Goal: Navigation & Orientation: Find specific page/section

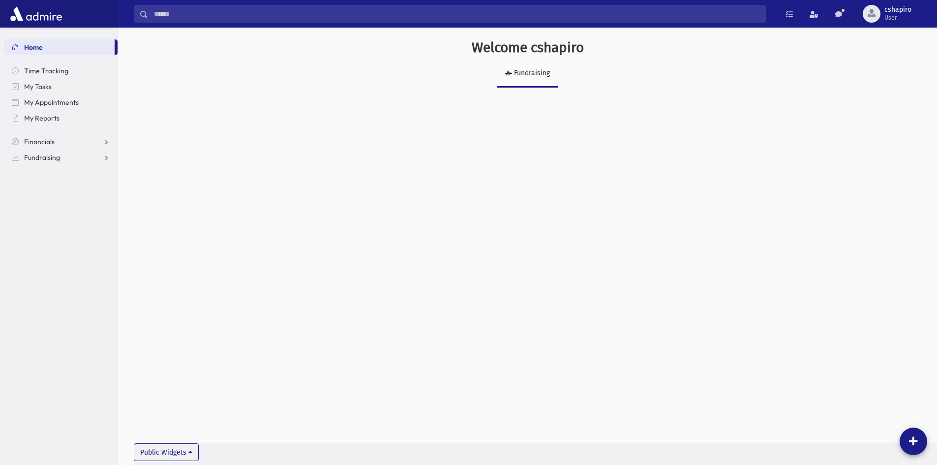
click at [704, 179] on div "Welcome cshapiro Fundraising Public Widgets" at bounding box center [527, 246] width 819 height 437
click at [524, 70] on div "Fundraising" at bounding box center [531, 73] width 38 height 8
click at [49, 73] on span "Time Tracking" at bounding box center [46, 70] width 44 height 9
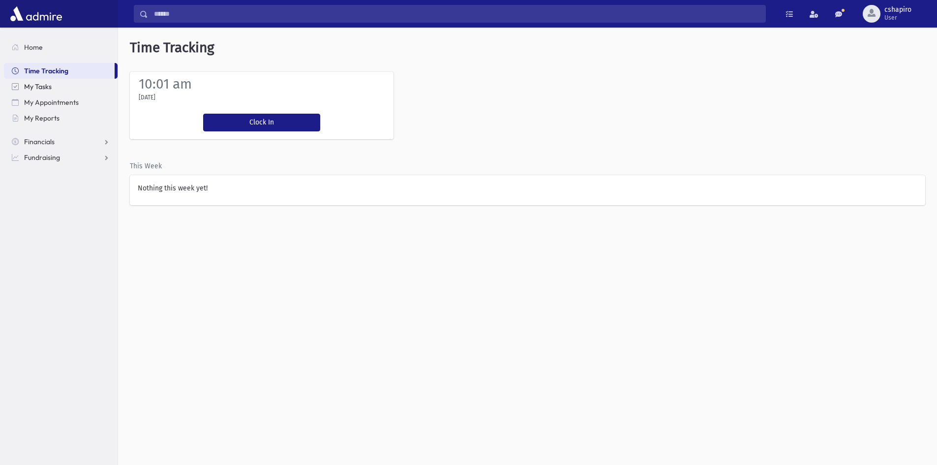
click at [42, 86] on span "My Tasks" at bounding box center [38, 86] width 28 height 9
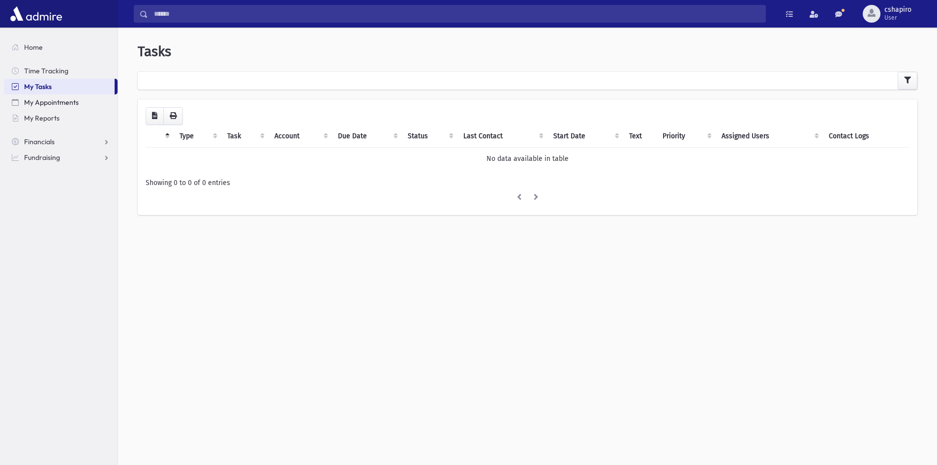
click at [62, 101] on span "My Appointments" at bounding box center [51, 102] width 55 height 9
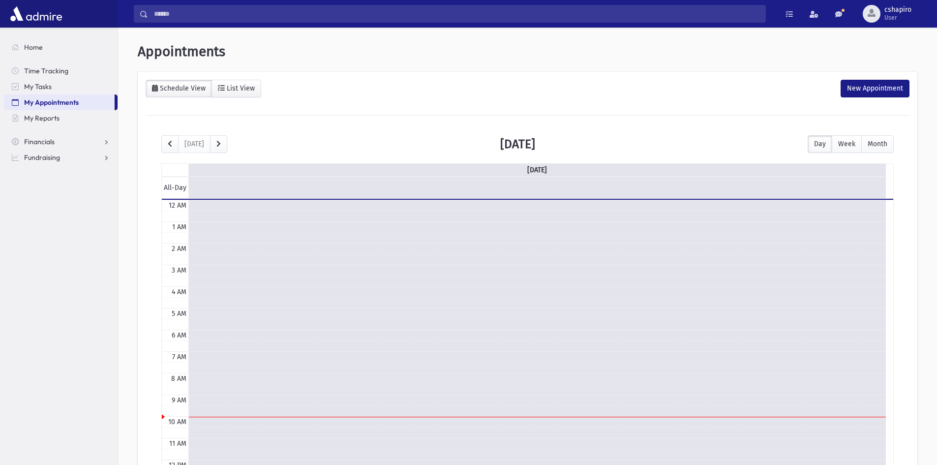
scroll to position [130, 0]
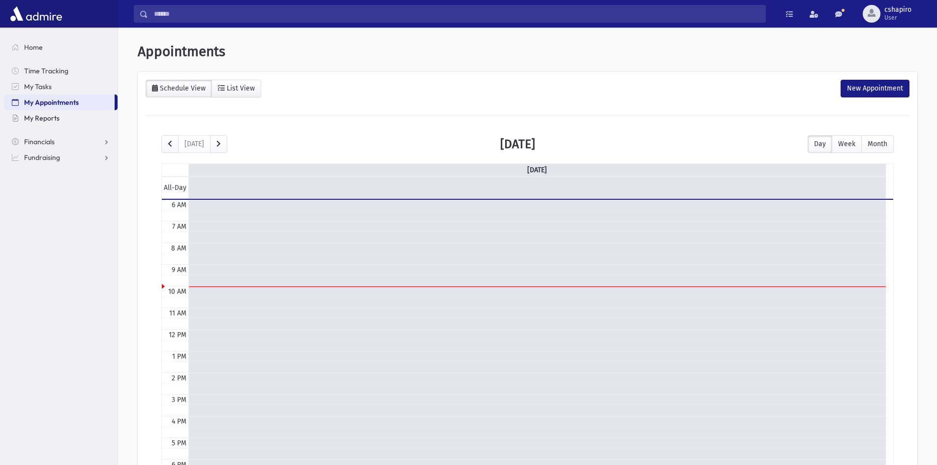
click at [41, 118] on span "My Reports" at bounding box center [41, 118] width 35 height 9
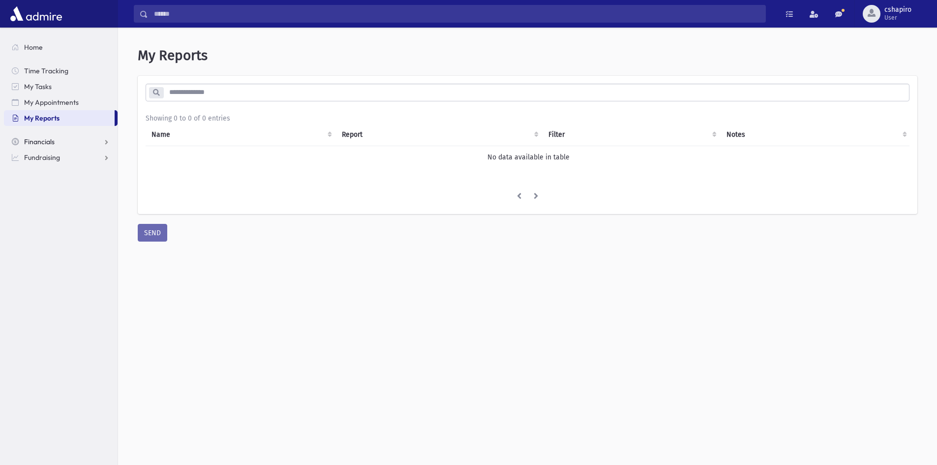
click at [53, 142] on span "Financials" at bounding box center [39, 141] width 30 height 9
click at [43, 204] on span "Fundraising" at bounding box center [42, 204] width 36 height 9
click at [49, 144] on span "Financials" at bounding box center [39, 141] width 30 height 9
click at [48, 158] on span "Pledges" at bounding box center [42, 157] width 24 height 9
click at [50, 220] on span "Recurring List" at bounding box center [58, 220] width 43 height 9
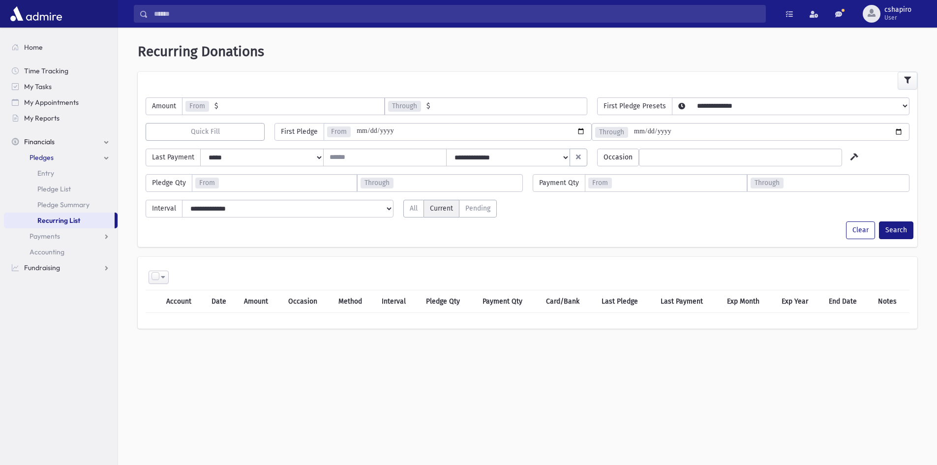
select select
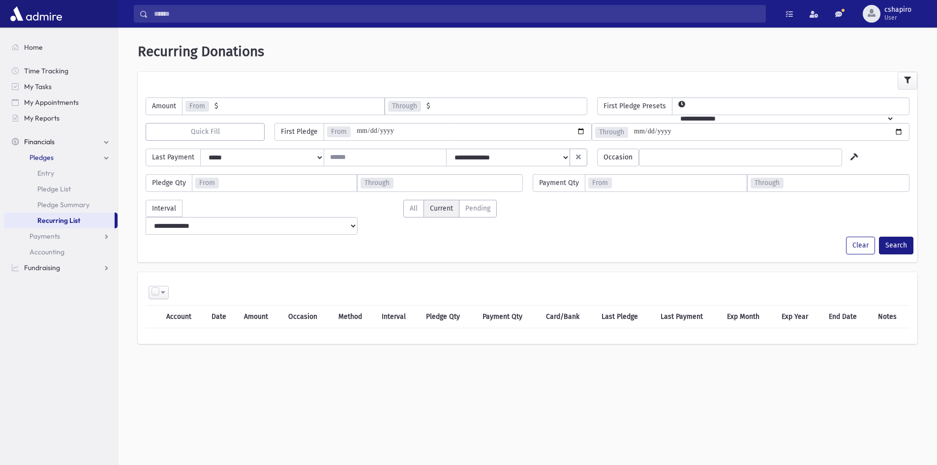
click at [294, 106] on input "number" at bounding box center [301, 105] width 166 height 17
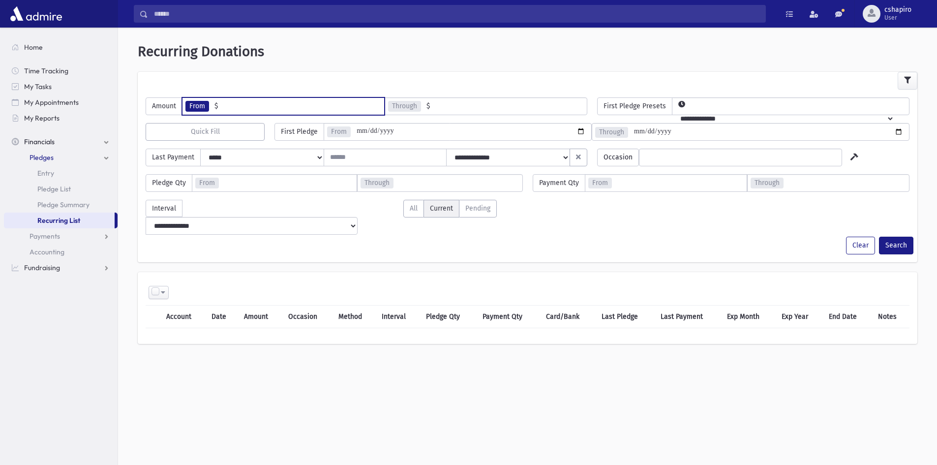
type input "*"
click at [472, 107] on input "number" at bounding box center [508, 105] width 157 height 17
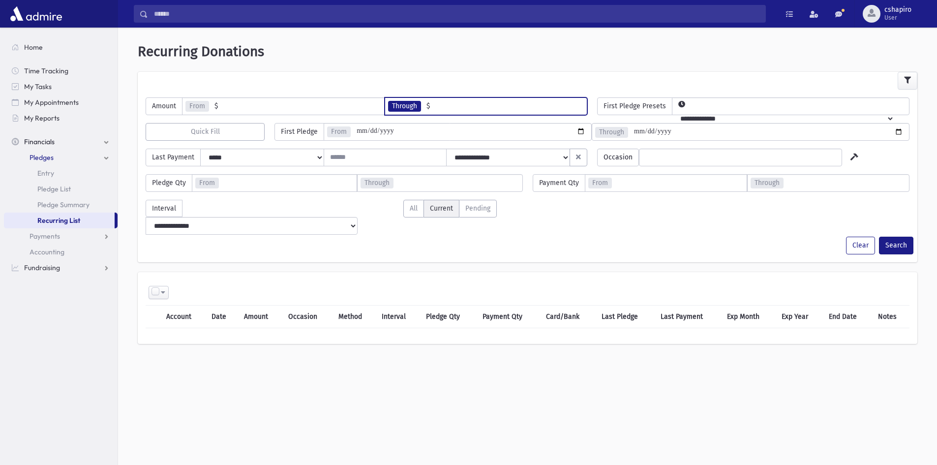
type input "****"
click at [732, 110] on select "**********" at bounding box center [783, 118] width 222 height 17
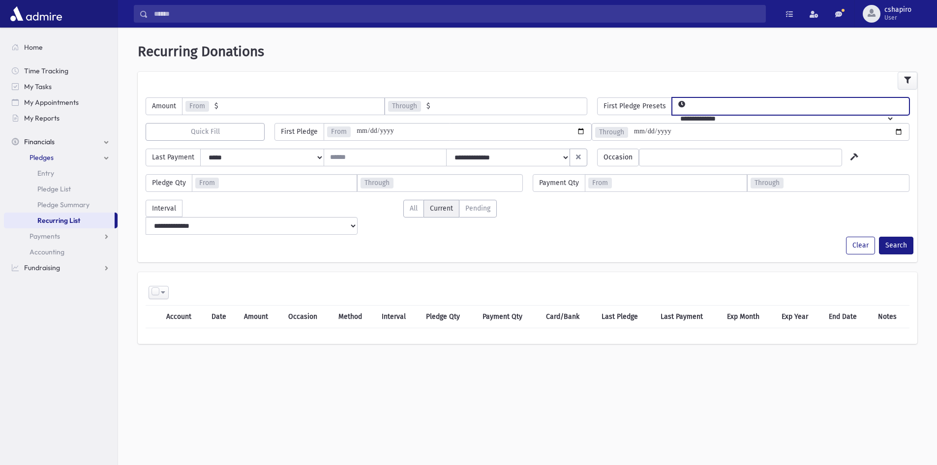
click at [35, 17] on img at bounding box center [36, 14] width 57 height 20
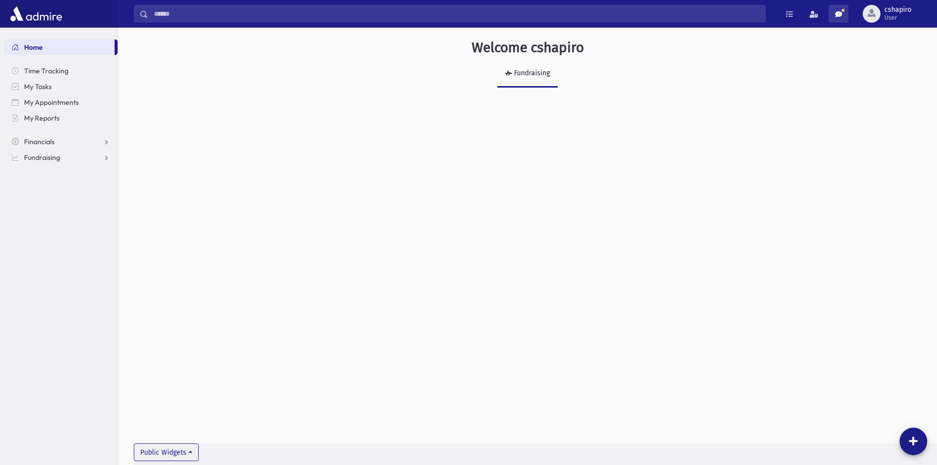
click at [836, 15] on span at bounding box center [838, 14] width 7 height 7
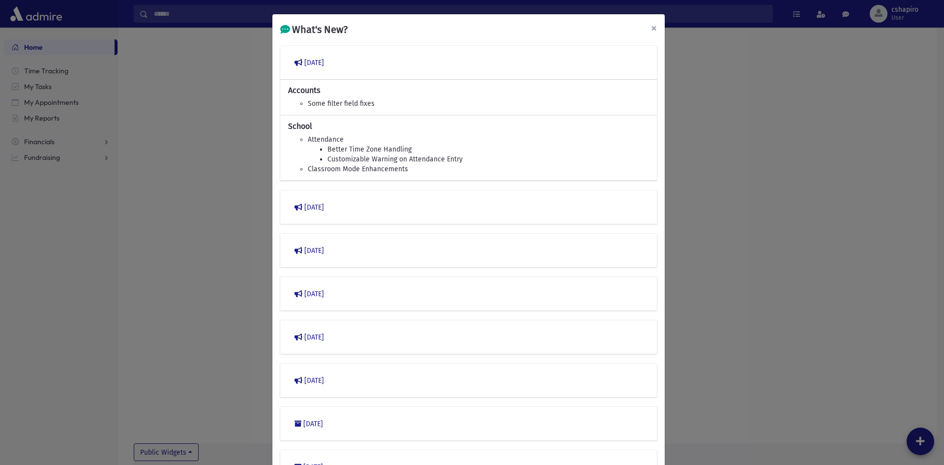
click at [651, 30] on span "×" at bounding box center [654, 28] width 6 height 14
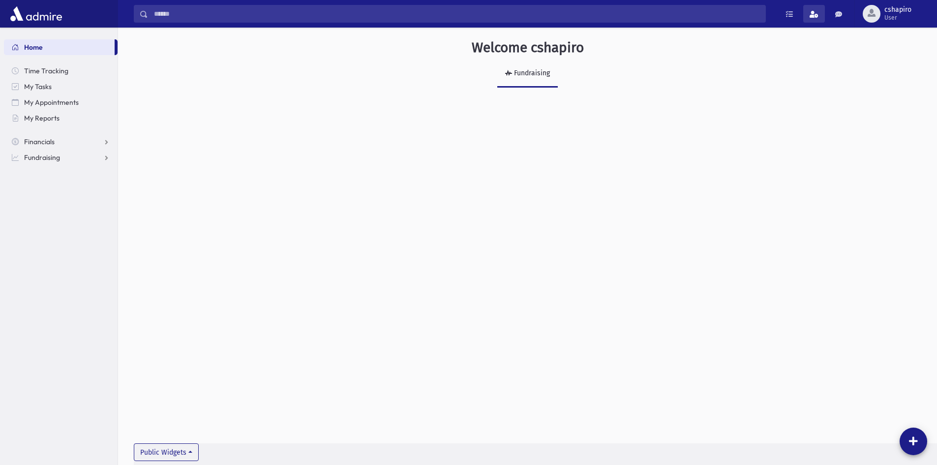
click at [812, 14] on span at bounding box center [813, 14] width 9 height 7
click at [879, 94] on div "Welcome cshapiro Fundraising Public Widgets" at bounding box center [527, 72] width 819 height 88
click at [791, 15] on span at bounding box center [789, 14] width 7 height 7
click at [477, 142] on div "Welcome cshapiro Fundraising Public Widgets" at bounding box center [527, 246] width 819 height 437
click at [867, 18] on div "button" at bounding box center [872, 14] width 18 height 18
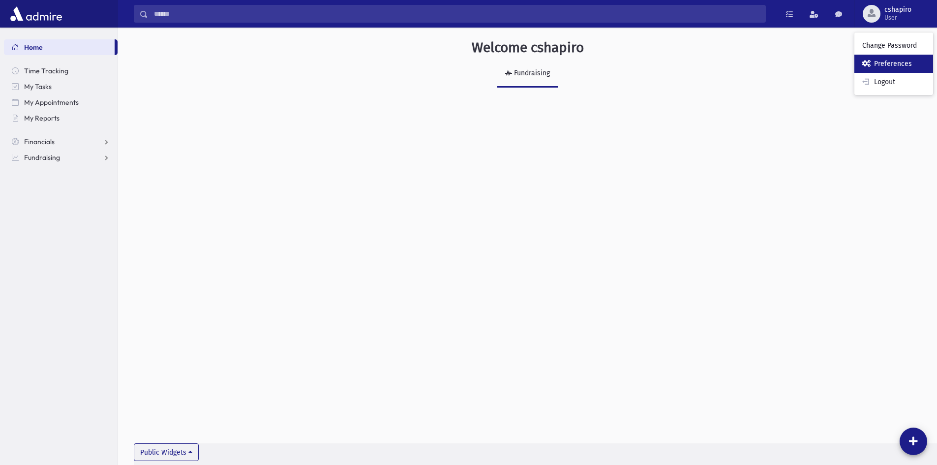
click at [877, 64] on link "Preferences" at bounding box center [893, 64] width 79 height 18
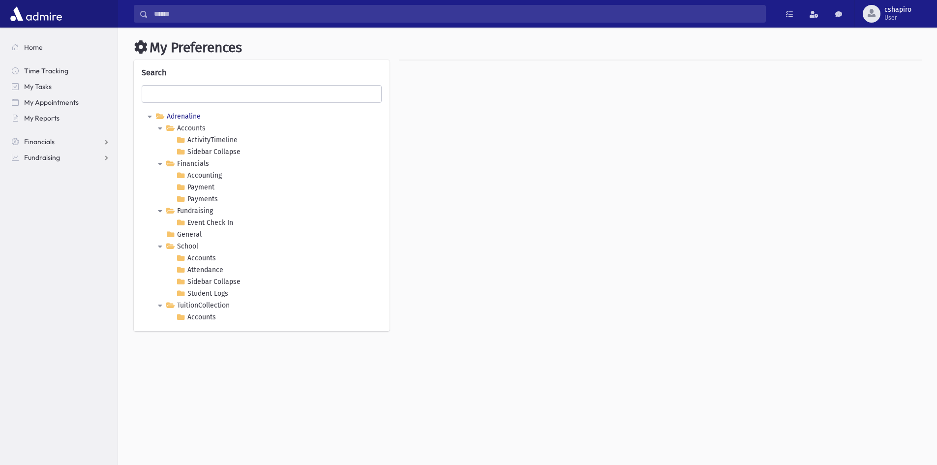
click at [184, 118] on link "Adrenaline" at bounding box center [177, 117] width 49 height 12
click at [150, 116] on icon at bounding box center [148, 117] width 12 height 12
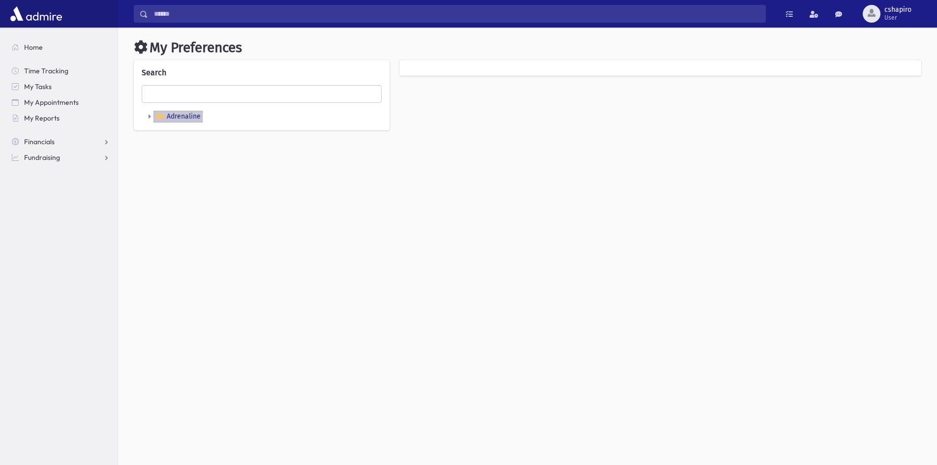
click at [150, 116] on icon at bounding box center [148, 117] width 12 height 12
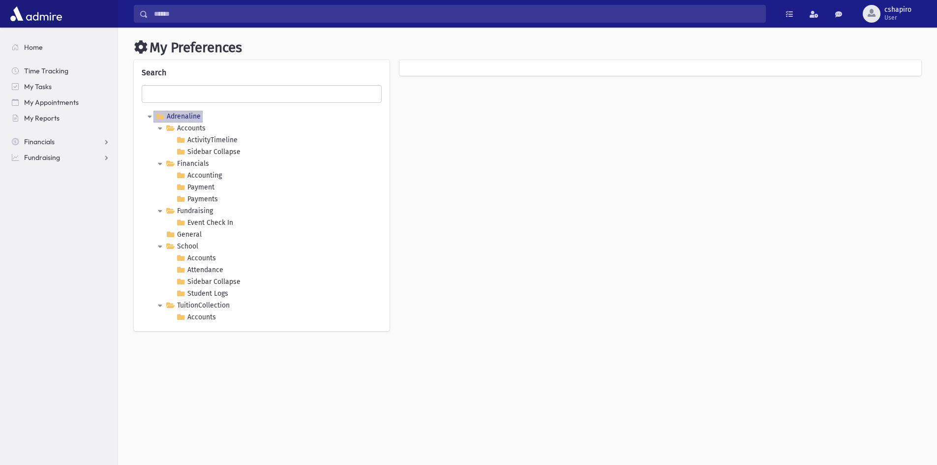
click at [472, 197] on div at bounding box center [660, 200] width 532 height 281
click at [41, 51] on span "Home" at bounding box center [33, 47] width 19 height 9
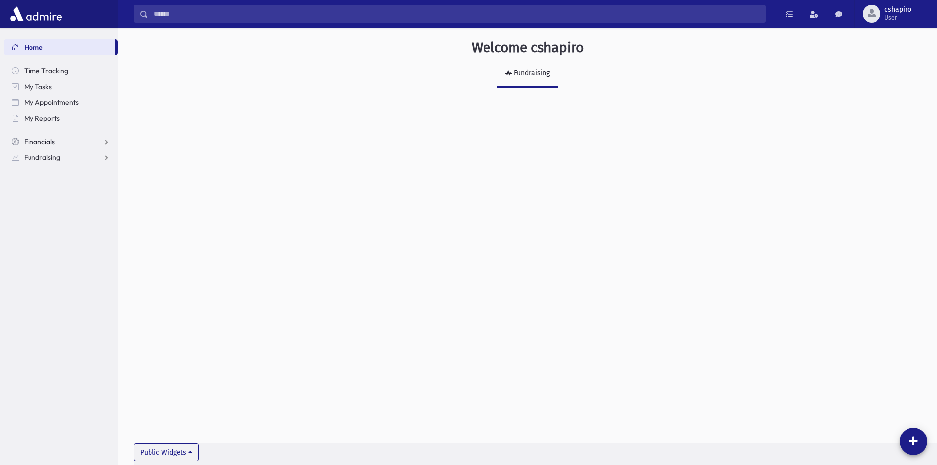
click at [107, 144] on link "Financials" at bounding box center [61, 142] width 114 height 16
click at [105, 174] on link "Payments" at bounding box center [61, 173] width 114 height 16
click at [43, 202] on span "List" at bounding box center [42, 204] width 11 height 9
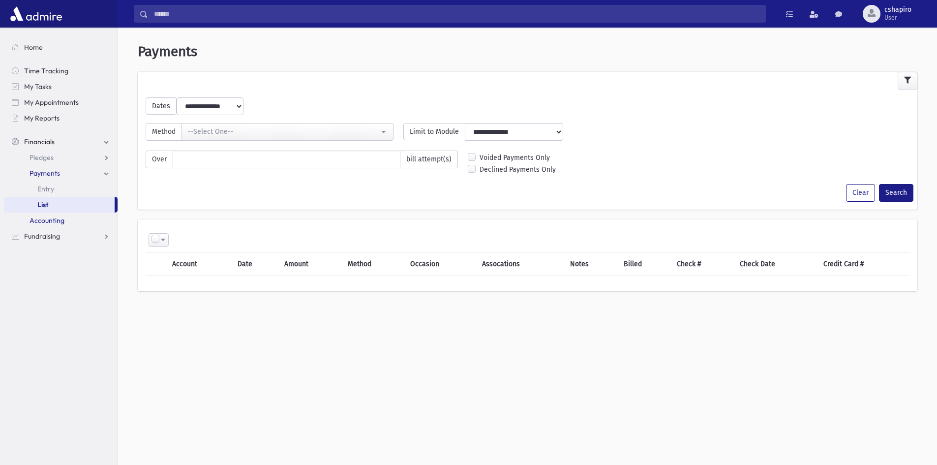
click at [57, 219] on span "Accounting" at bounding box center [47, 220] width 35 height 9
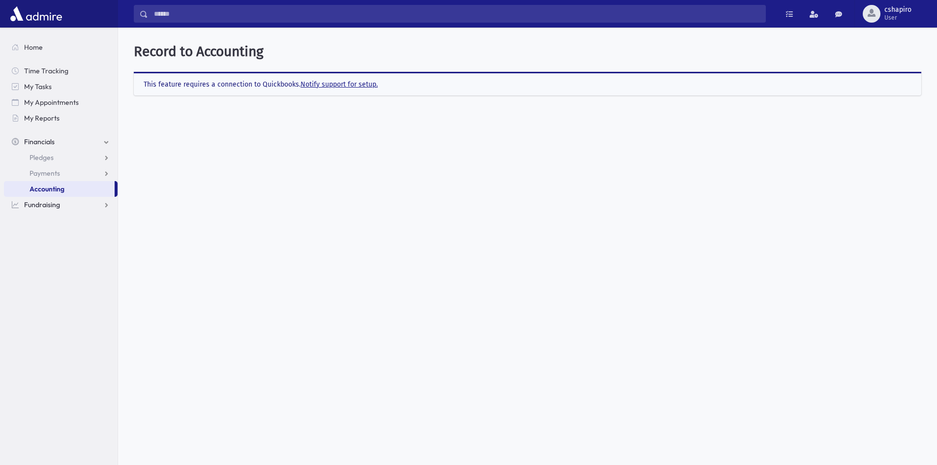
click at [61, 208] on link "Fundraising" at bounding box center [61, 205] width 114 height 16
click at [58, 216] on link "Events" at bounding box center [61, 220] width 114 height 16
click at [31, 50] on span "Home" at bounding box center [33, 47] width 19 height 9
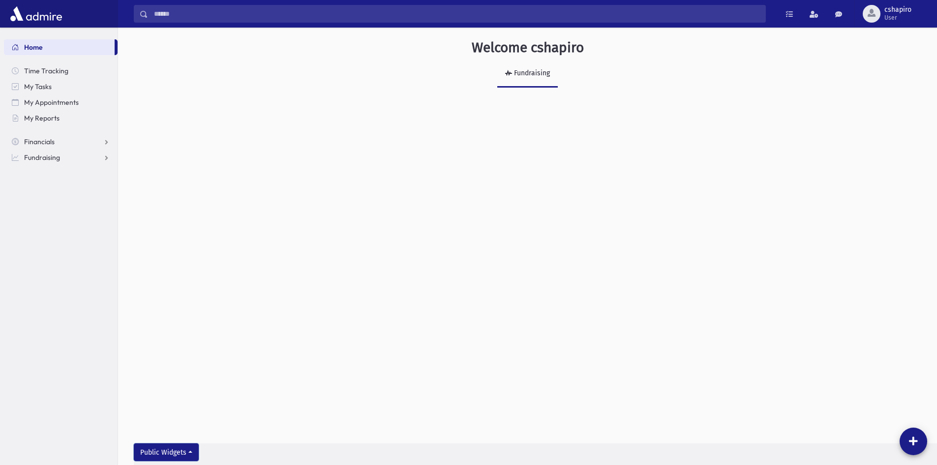
click at [166, 448] on button "Public Widgets" at bounding box center [166, 452] width 65 height 18
click at [127, 370] on div "Welcome cshapiro Fundraising Public Widgets No Widgets" at bounding box center [527, 245] width 819 height 437
click at [793, 11] on span at bounding box center [789, 14] width 7 height 7
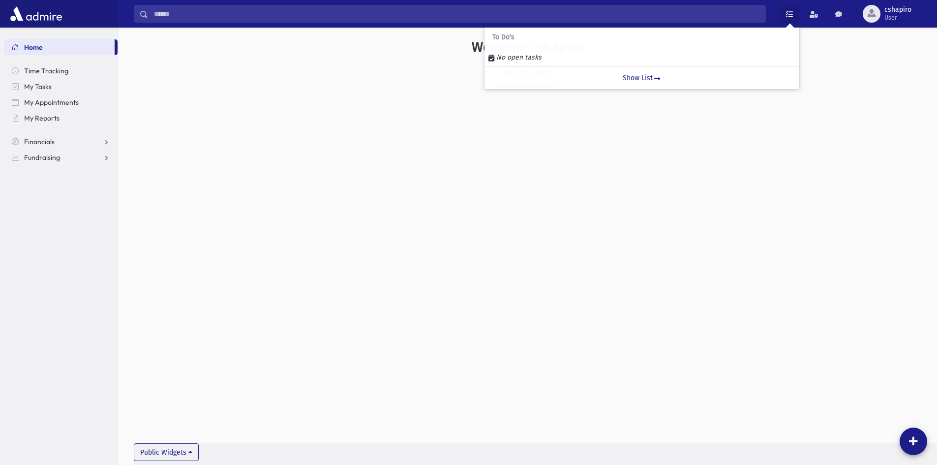
click at [689, 60] on div "No open tasks" at bounding box center [641, 57] width 307 height 10
click at [528, 76] on div "Fundraising" at bounding box center [531, 72] width 38 height 8
click at [23, 142] on link "Financials" at bounding box center [61, 142] width 114 height 16
